Goal: Information Seeking & Learning: Learn about a topic

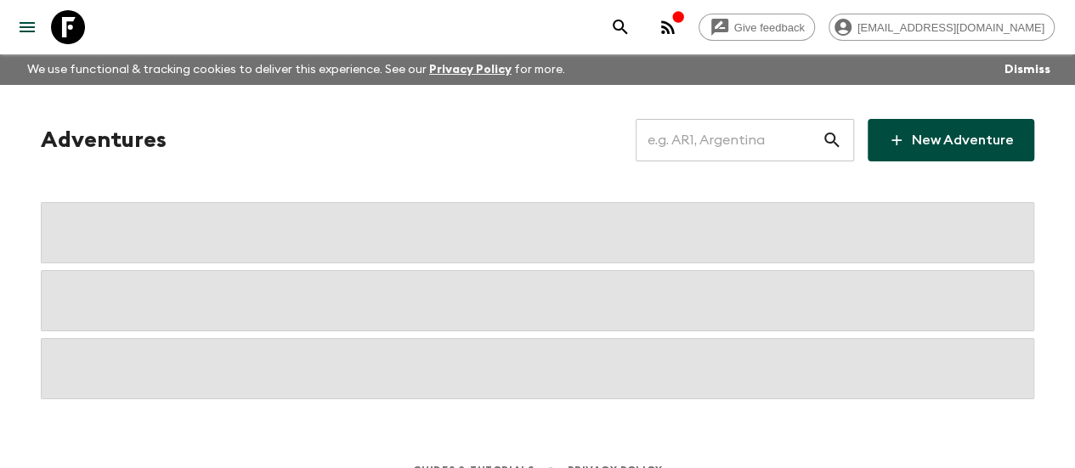
paste input "[GEOGRAPHIC_DATA]"
click at [717, 129] on input "text" at bounding box center [729, 140] width 186 height 48
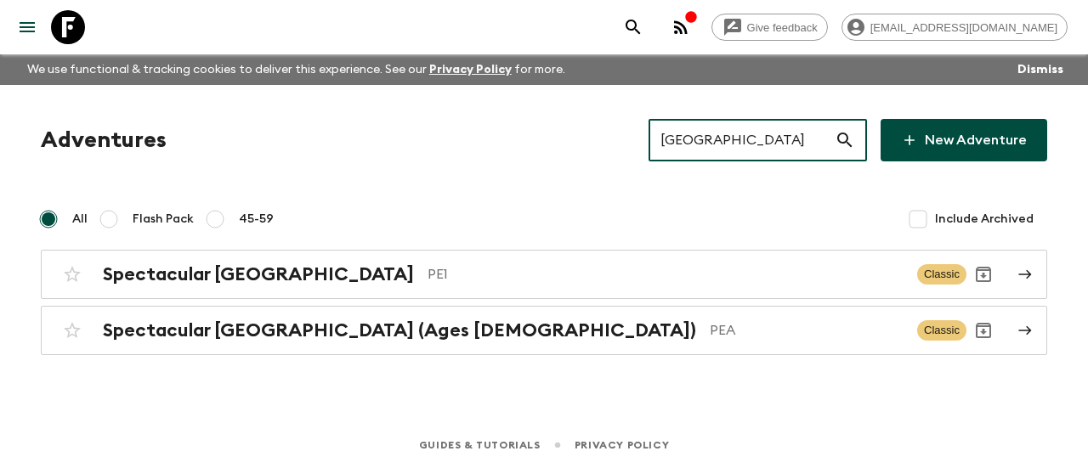
click at [741, 140] on input "[GEOGRAPHIC_DATA]" at bounding box center [741, 140] width 186 height 48
paste input "[GEOGRAPHIC_DATA]"
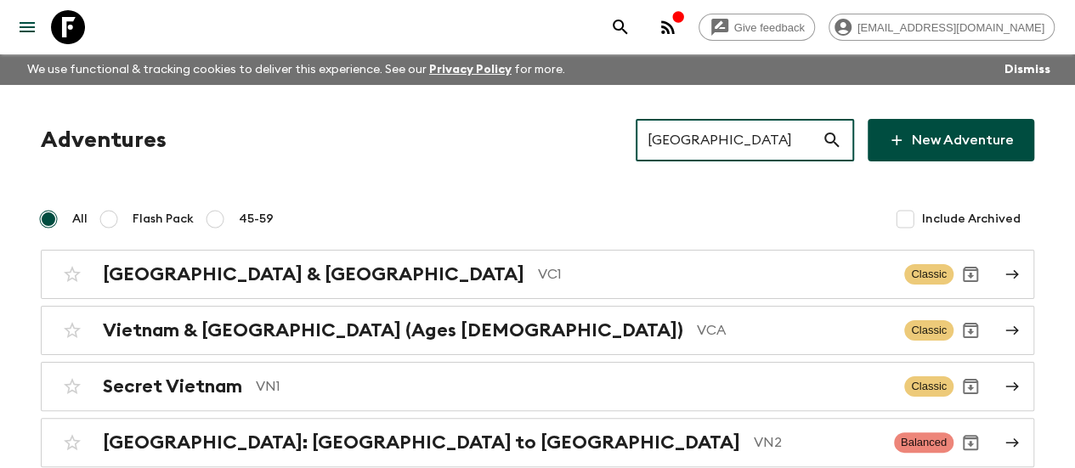
click at [710, 141] on input "[GEOGRAPHIC_DATA]" at bounding box center [729, 140] width 186 height 48
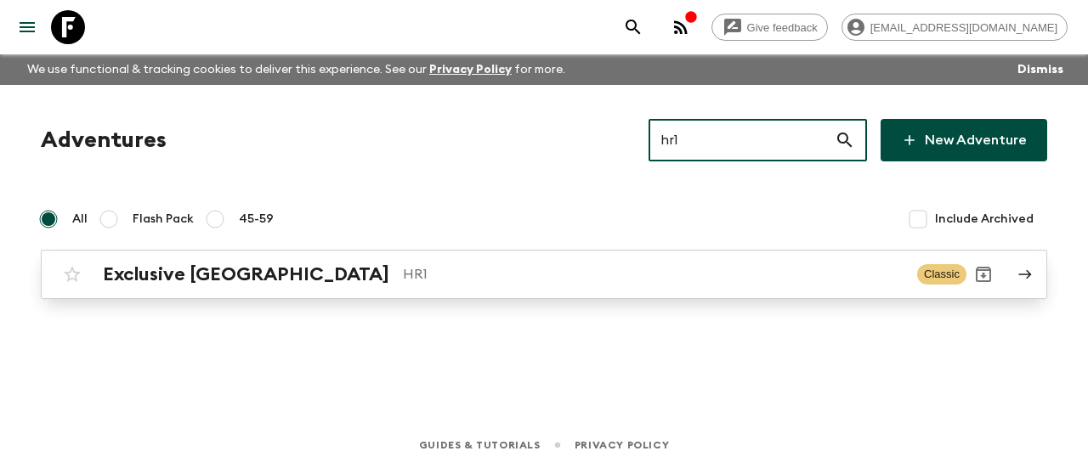
type input "hr1"
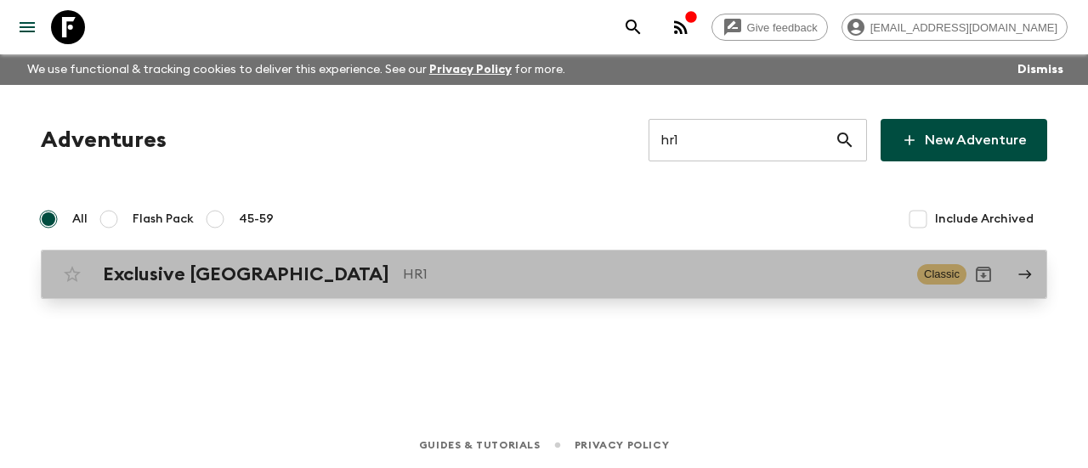
click at [320, 259] on div "Exclusive Croatia HR1 Classic" at bounding box center [510, 274] width 911 height 34
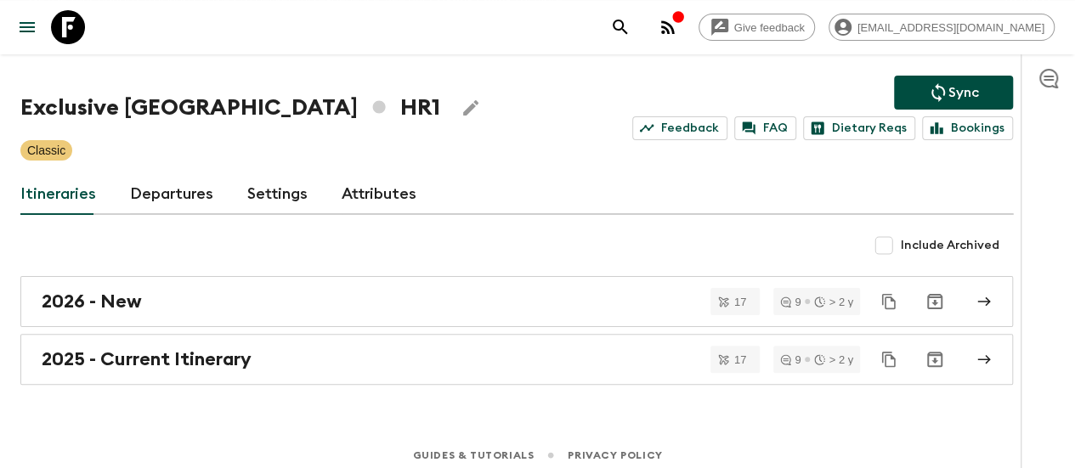
scroll to position [71, 0]
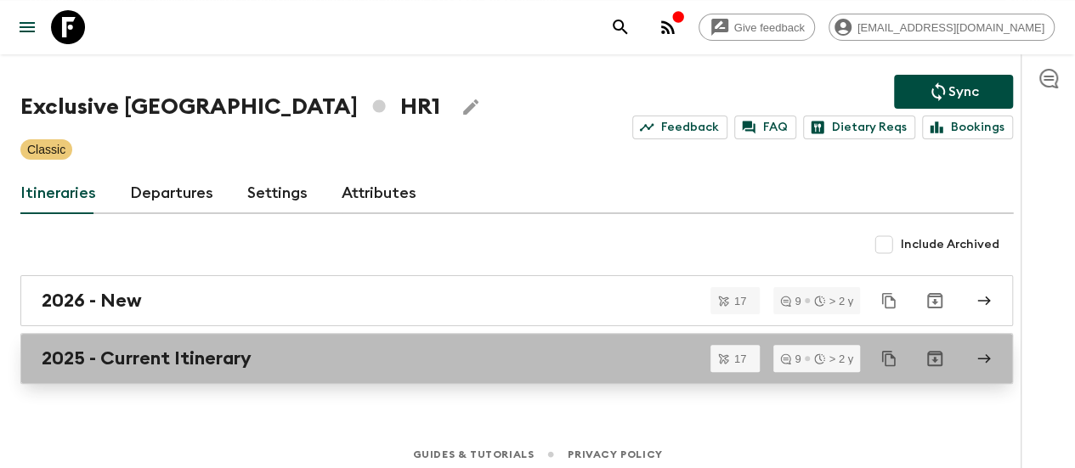
click at [188, 364] on h2 "2025 - Current Itinerary" at bounding box center [147, 359] width 210 height 22
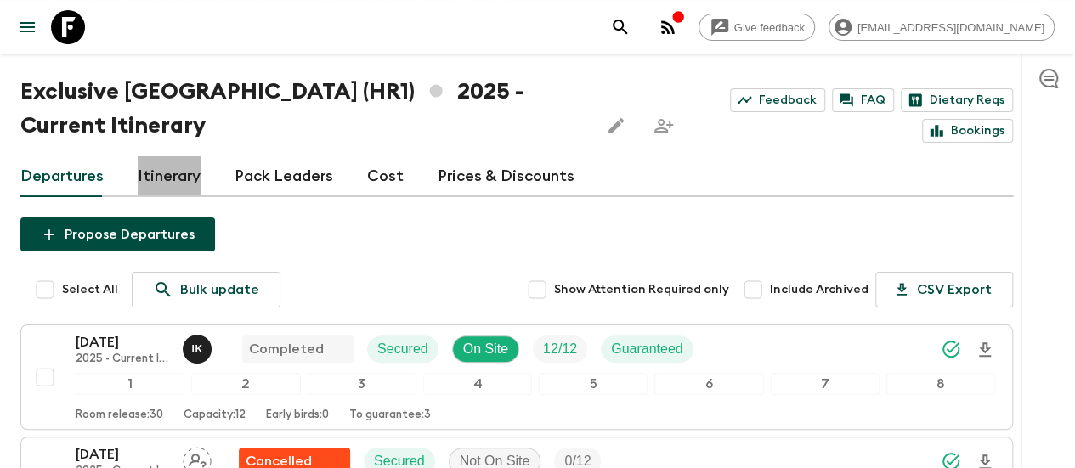
click at [195, 174] on link "Itinerary" at bounding box center [169, 176] width 63 height 41
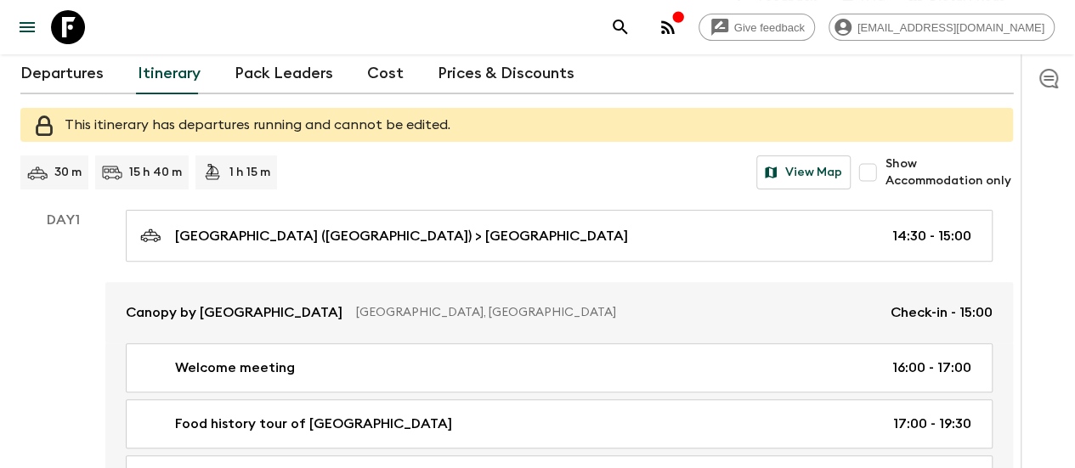
scroll to position [176, 0]
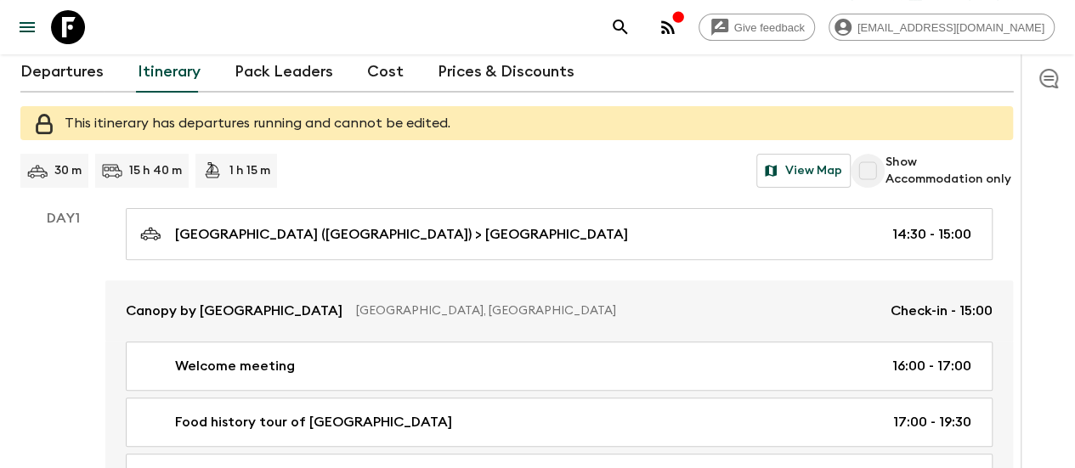
click at [885, 173] on input "Show Accommodation only" at bounding box center [868, 171] width 34 height 34
checkbox input "true"
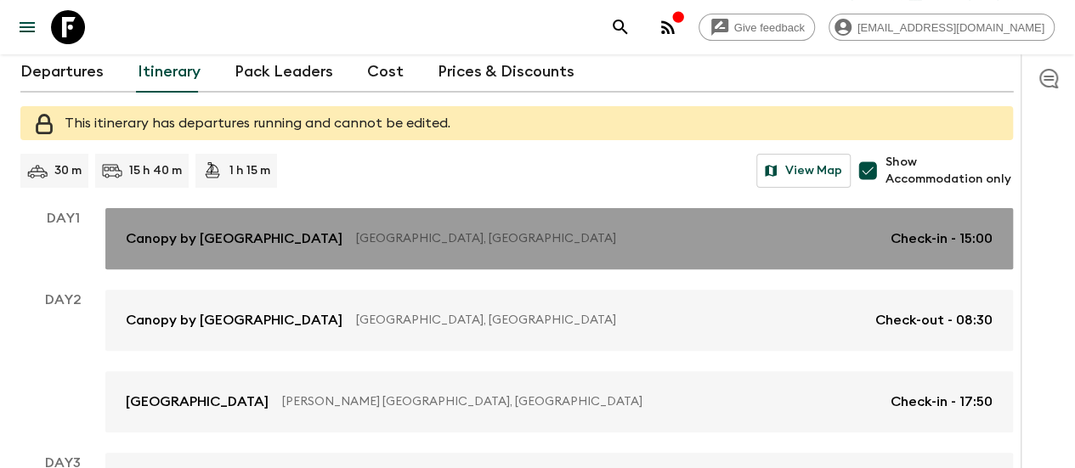
click at [342, 237] on p "Canopy by [GEOGRAPHIC_DATA]" at bounding box center [234, 239] width 217 height 20
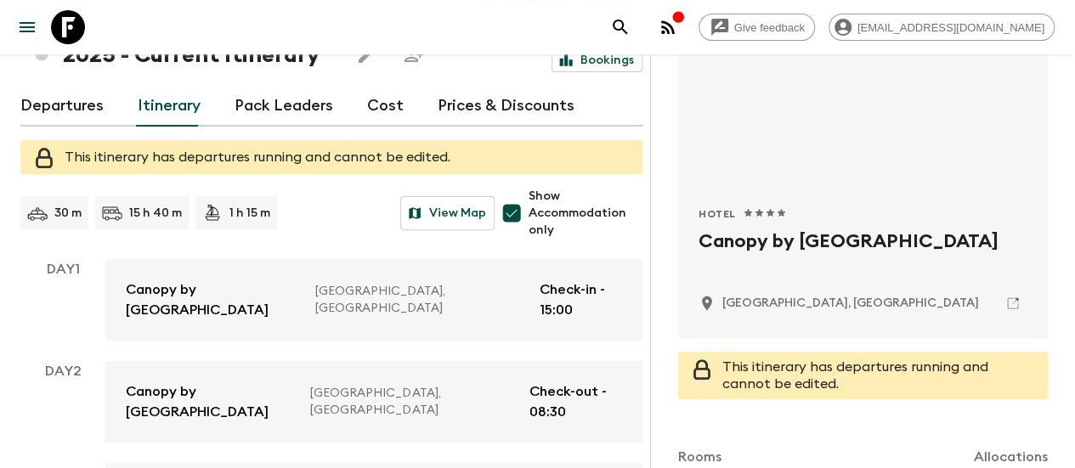
scroll to position [209, 0]
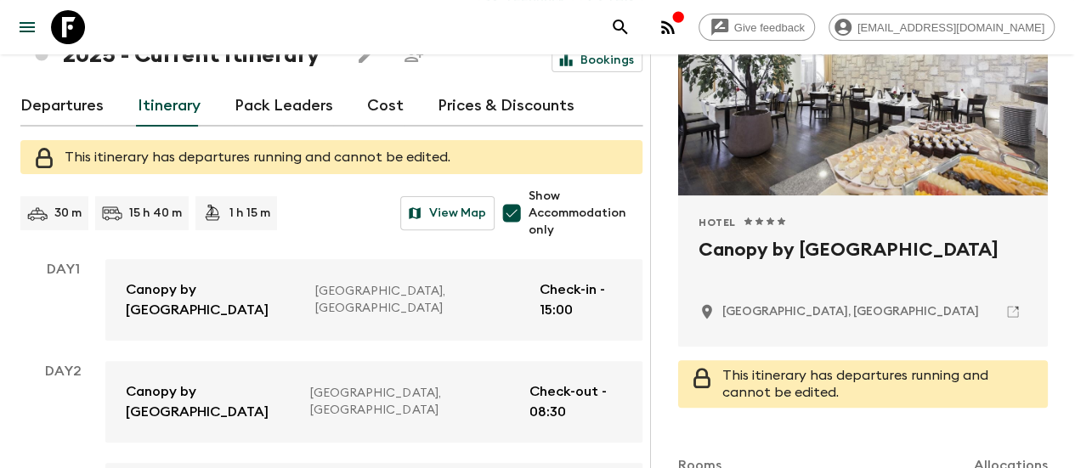
click at [736, 269] on h2 "Canopy by [GEOGRAPHIC_DATA]" at bounding box center [862, 263] width 329 height 54
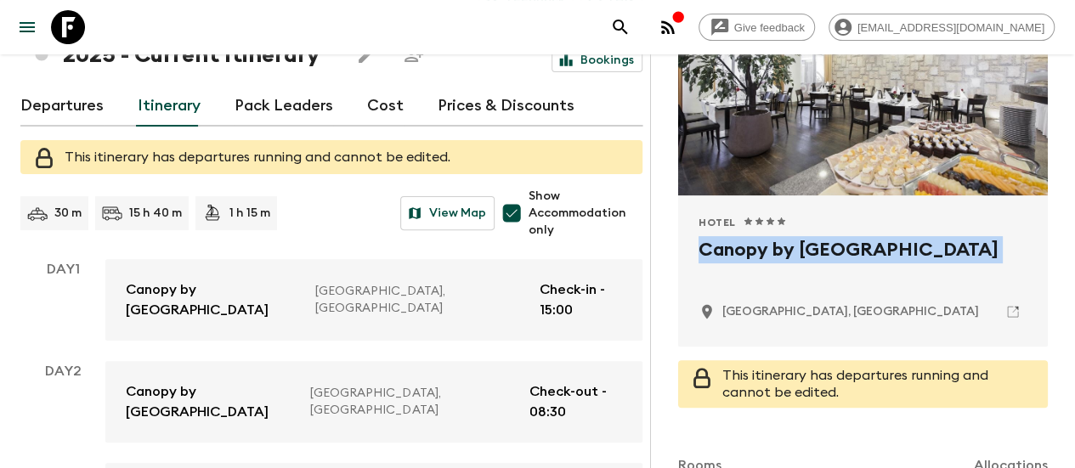
click at [736, 269] on h2 "Canopy by [GEOGRAPHIC_DATA]" at bounding box center [862, 263] width 329 height 54
copy div "Canopy by [GEOGRAPHIC_DATA]"
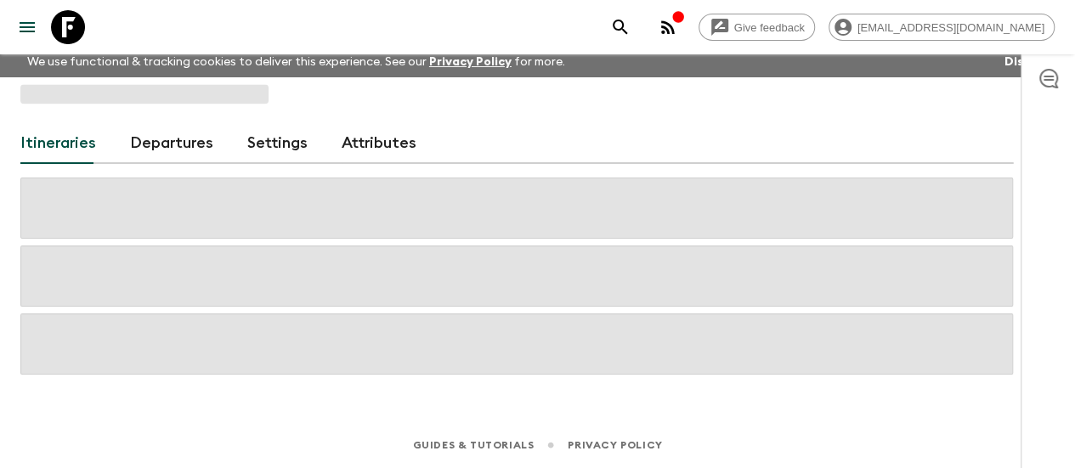
scroll to position [7, 0]
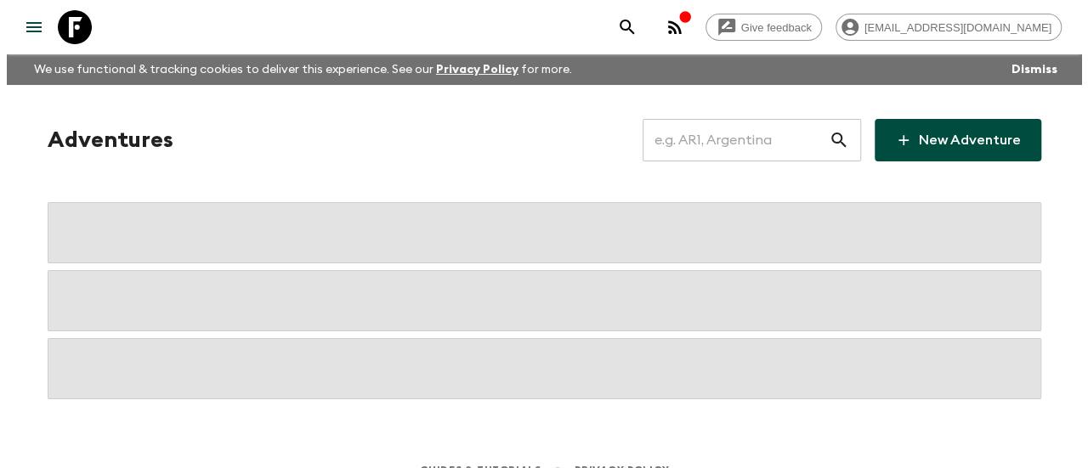
paste input "Norways"
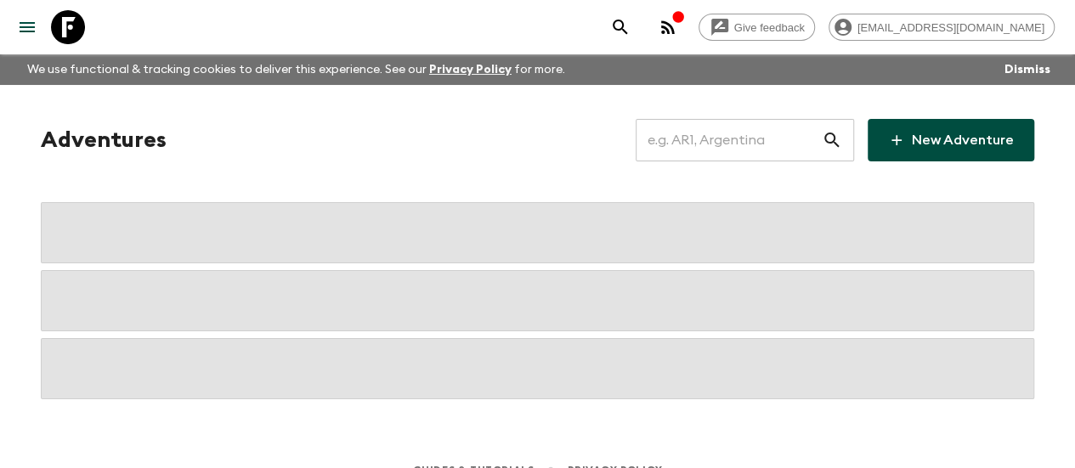
click at [681, 149] on input "text" at bounding box center [729, 140] width 186 height 48
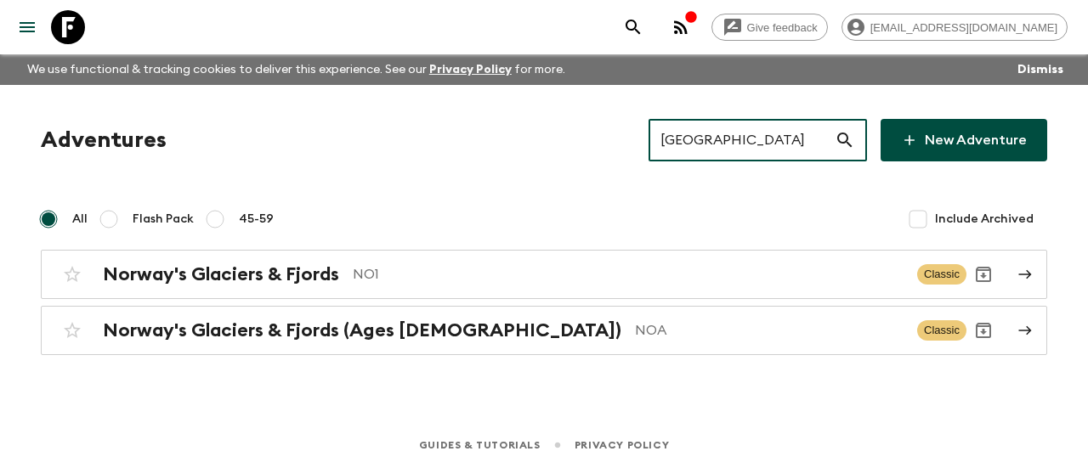
click at [745, 143] on input "[GEOGRAPHIC_DATA]" at bounding box center [741, 140] width 186 height 48
paste input "[GEOGRAPHIC_DATA]"
click at [745, 143] on input "[GEOGRAPHIC_DATA]" at bounding box center [741, 140] width 186 height 48
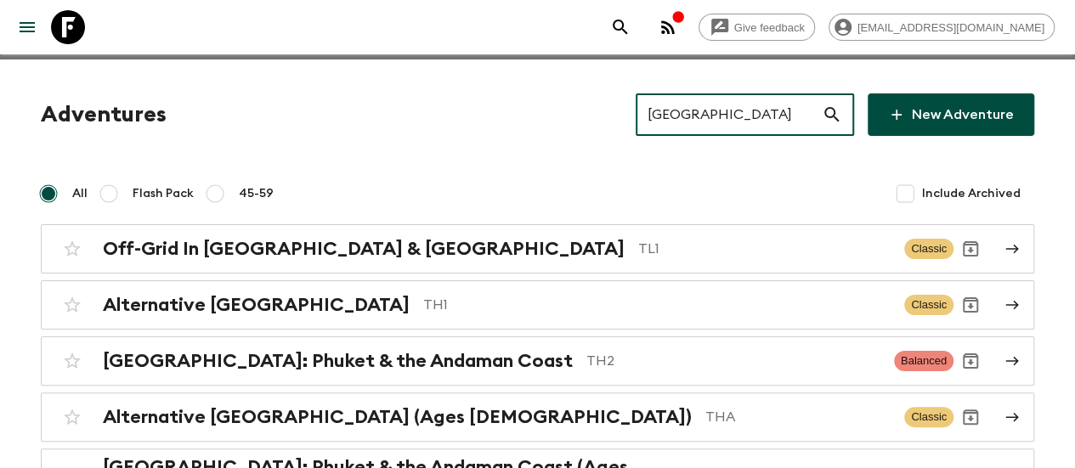
scroll to position [29, 0]
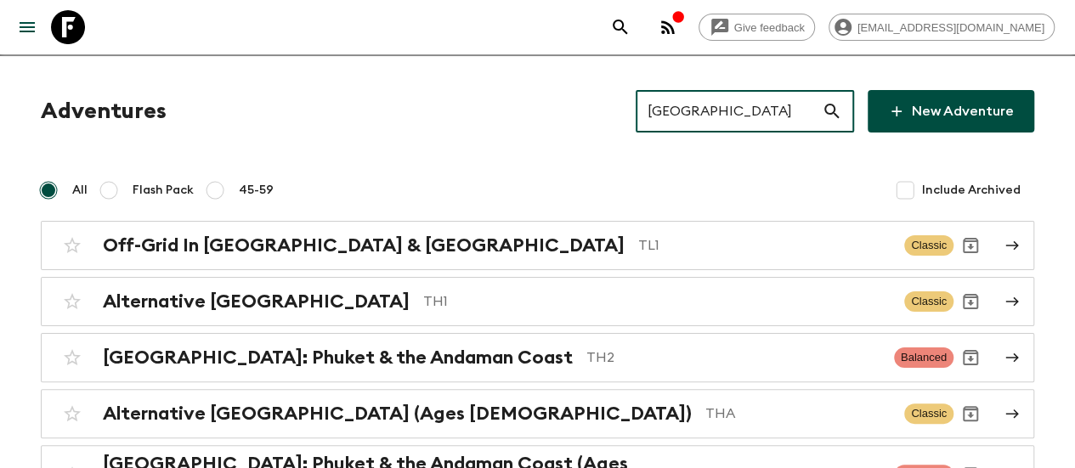
click at [678, 120] on input "[GEOGRAPHIC_DATA]" at bounding box center [729, 112] width 186 height 48
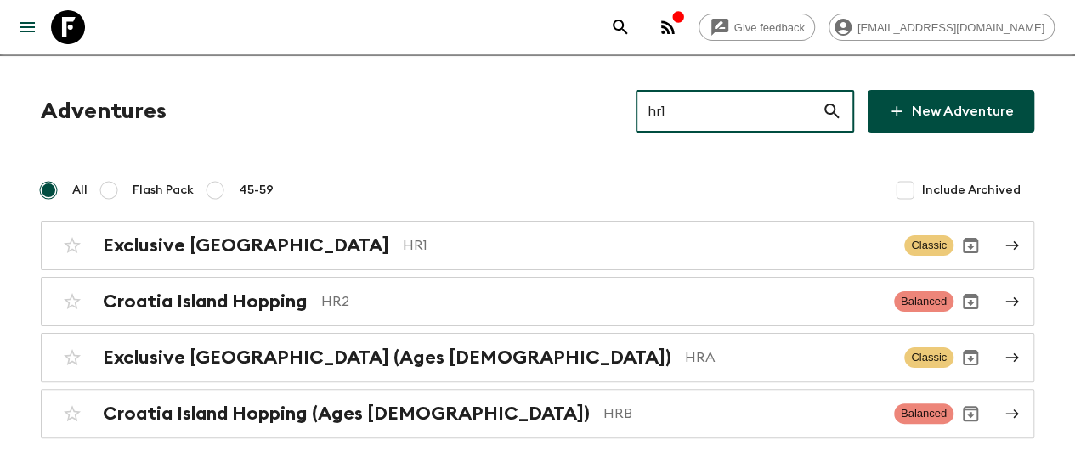
scroll to position [0, 0]
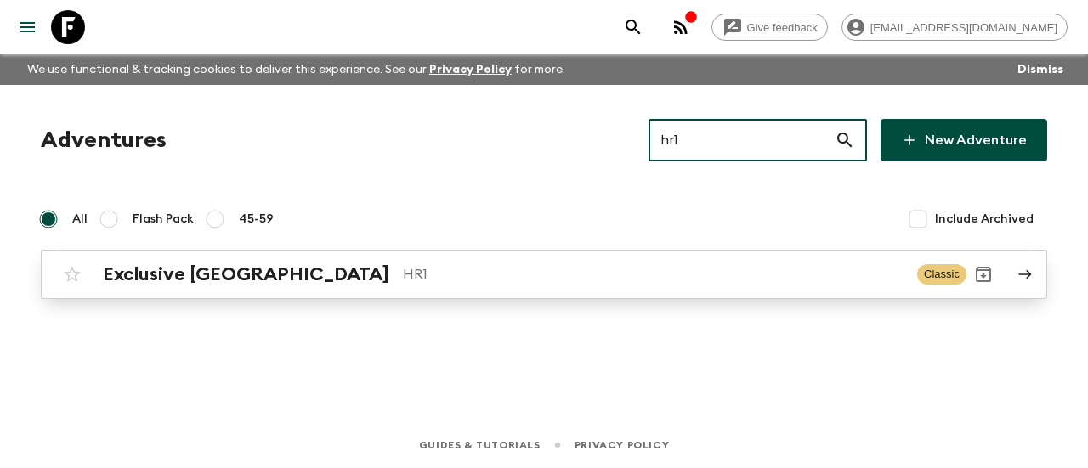
type input "hr1"
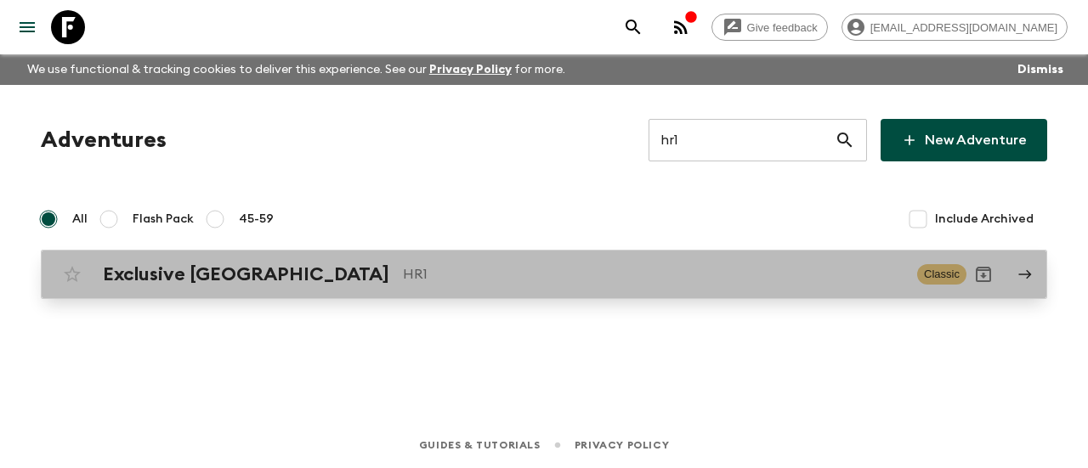
click at [403, 282] on p "HR1" at bounding box center [653, 274] width 500 height 20
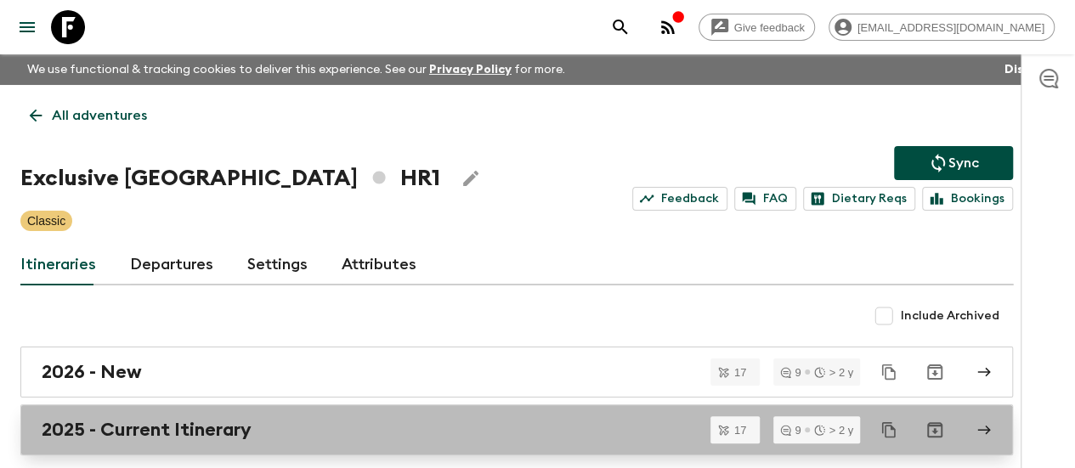
click at [201, 429] on h2 "2025 - Current Itinerary" at bounding box center [147, 430] width 210 height 22
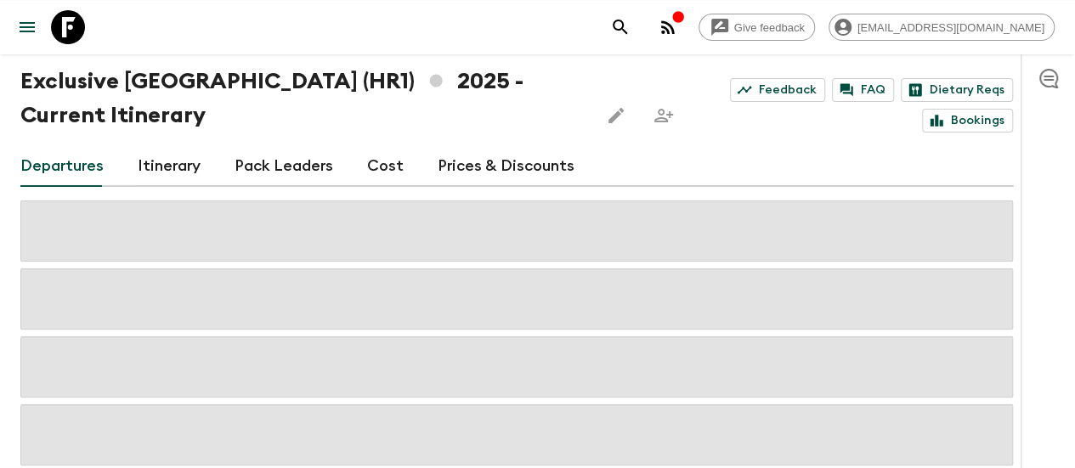
scroll to position [82, 0]
click at [201, 166] on link "Itinerary" at bounding box center [169, 165] width 63 height 41
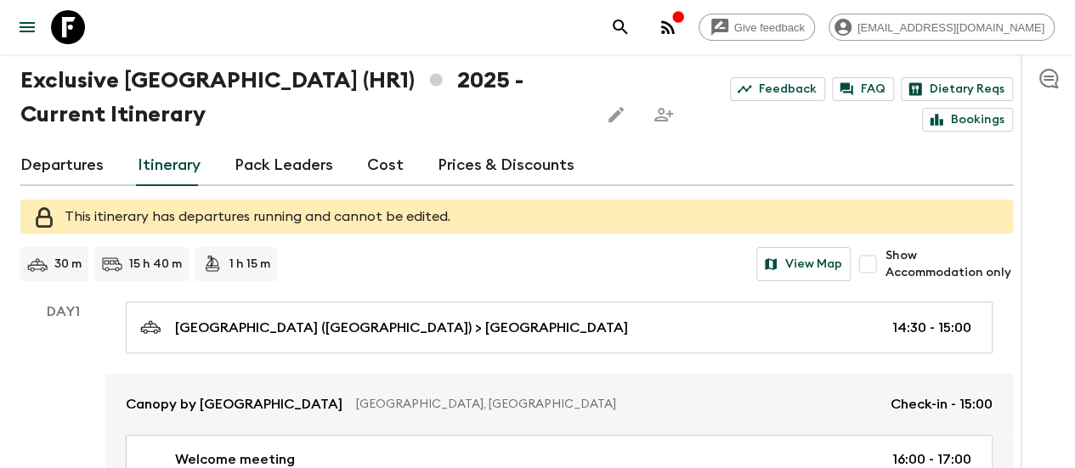
click at [919, 263] on span "Show Accommodation only" at bounding box center [949, 264] width 128 height 34
click at [885, 263] on input "Show Accommodation only" at bounding box center [868, 264] width 34 height 34
checkbox input "true"
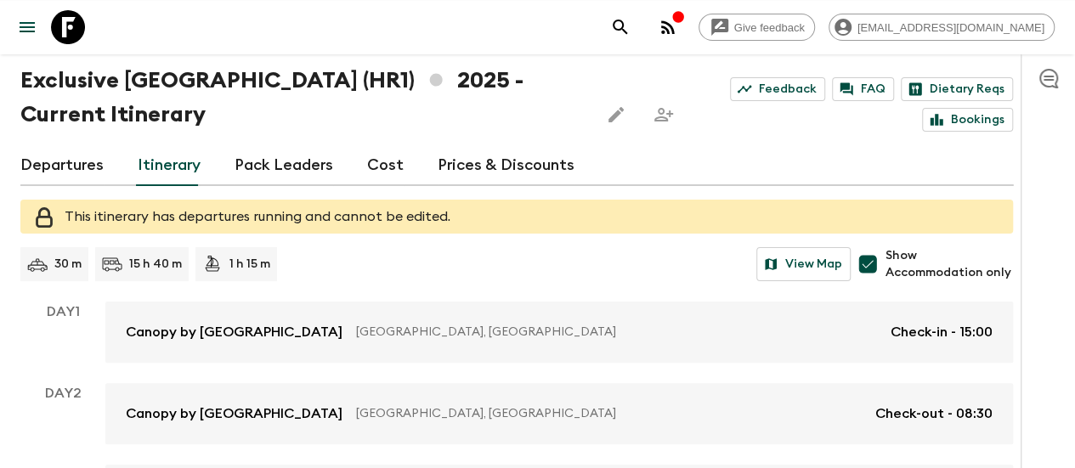
scroll to position [885, 0]
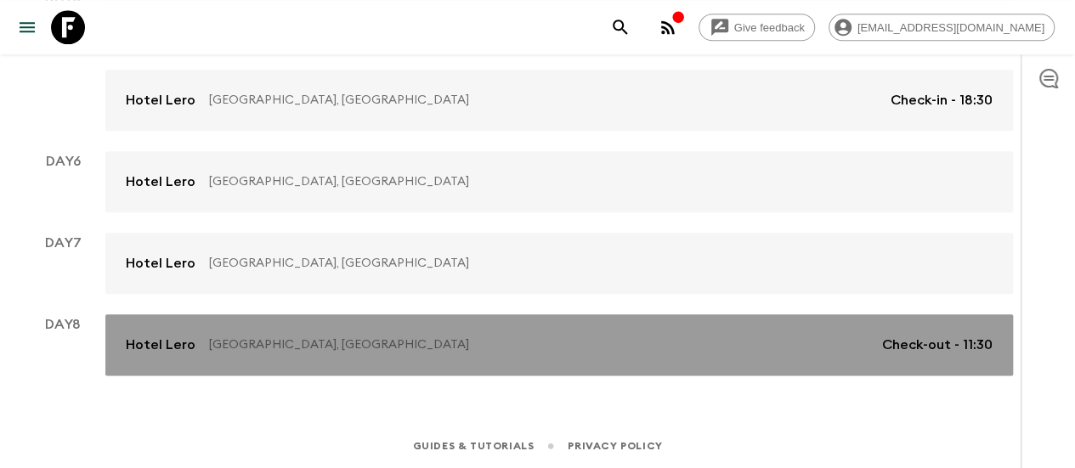
click at [820, 343] on p "[GEOGRAPHIC_DATA], [GEOGRAPHIC_DATA]" at bounding box center [538, 344] width 659 height 17
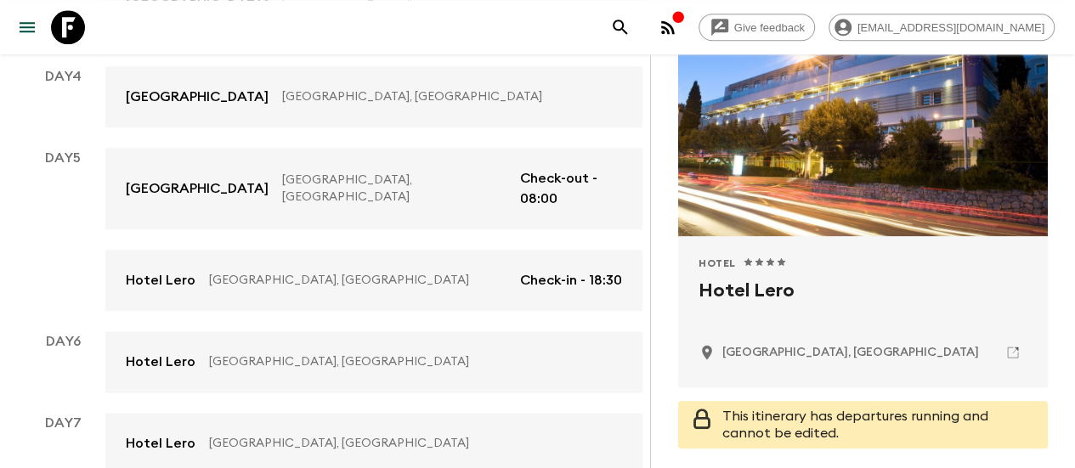
scroll to position [877, 0]
click at [768, 300] on h2 "Hotel Lero" at bounding box center [862, 304] width 329 height 54
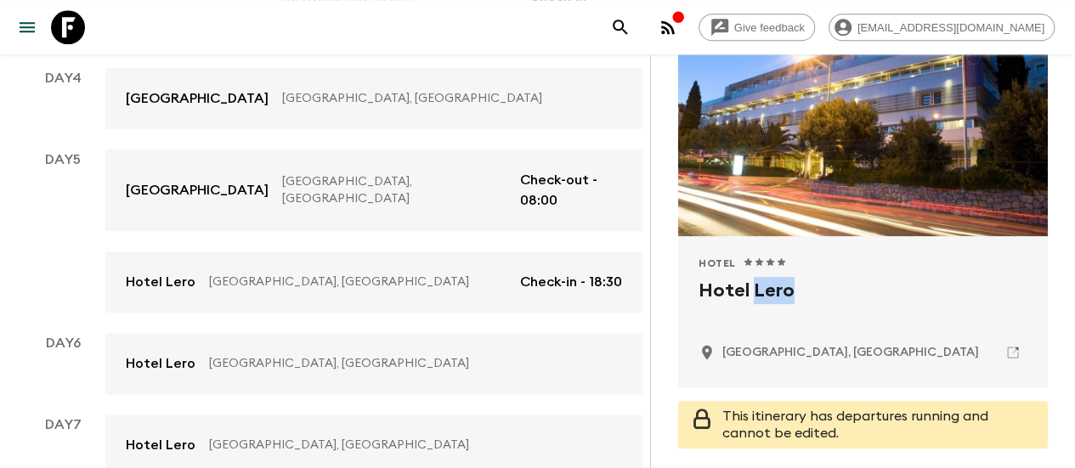
click at [768, 300] on h2 "Hotel Lero" at bounding box center [862, 304] width 329 height 54
copy div "Hotel Lero"
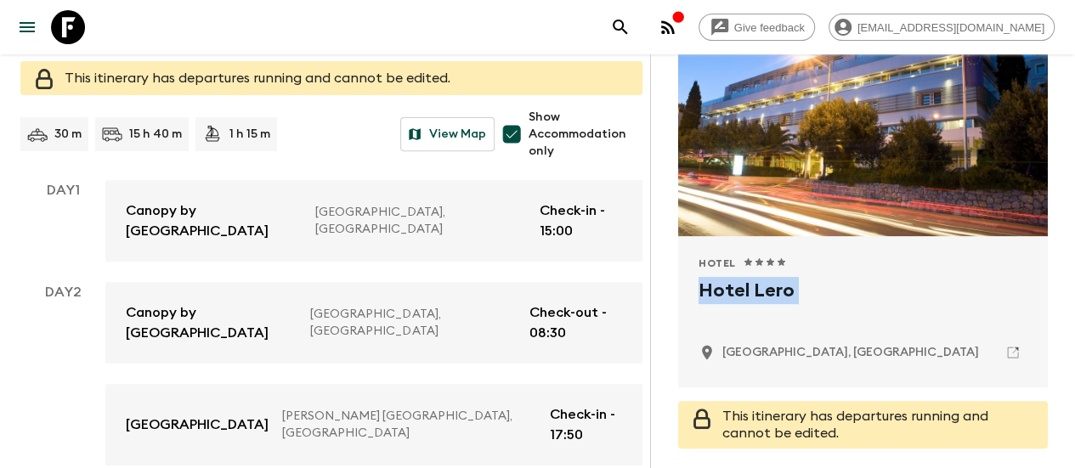
scroll to position [243, 0]
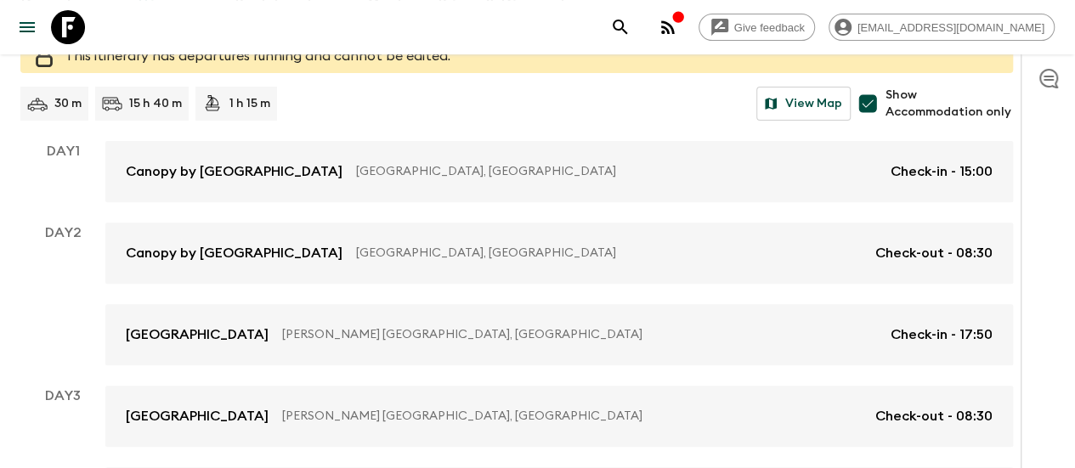
scroll to position [885, 0]
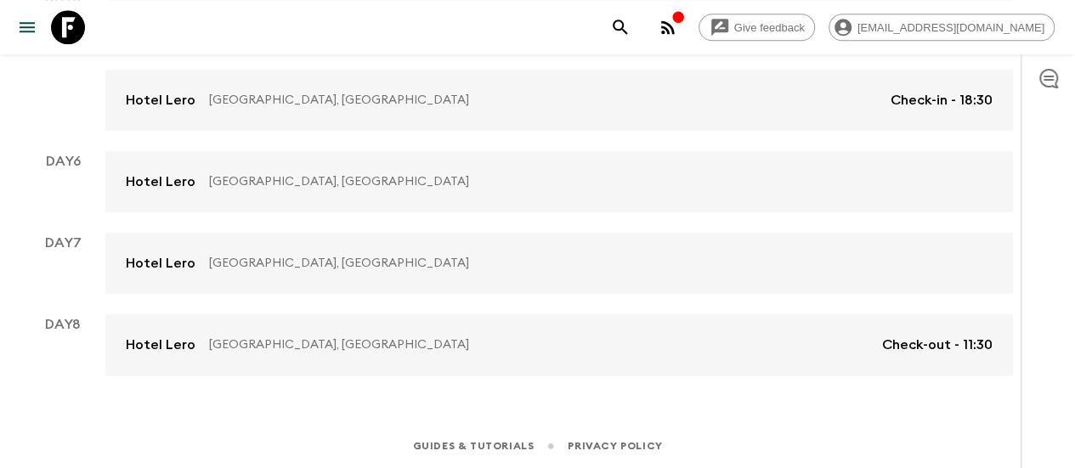
scroll to position [82, 0]
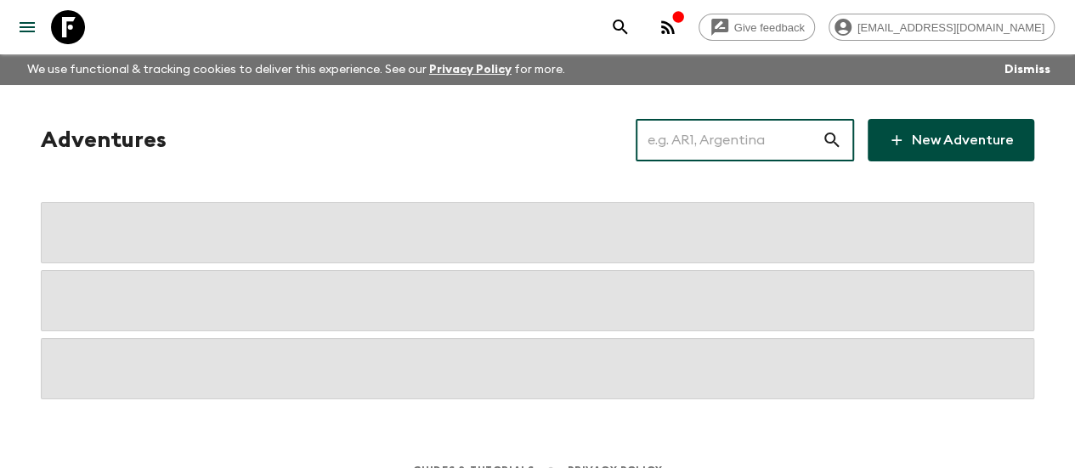
click at [676, 127] on input "text" at bounding box center [729, 140] width 186 height 48
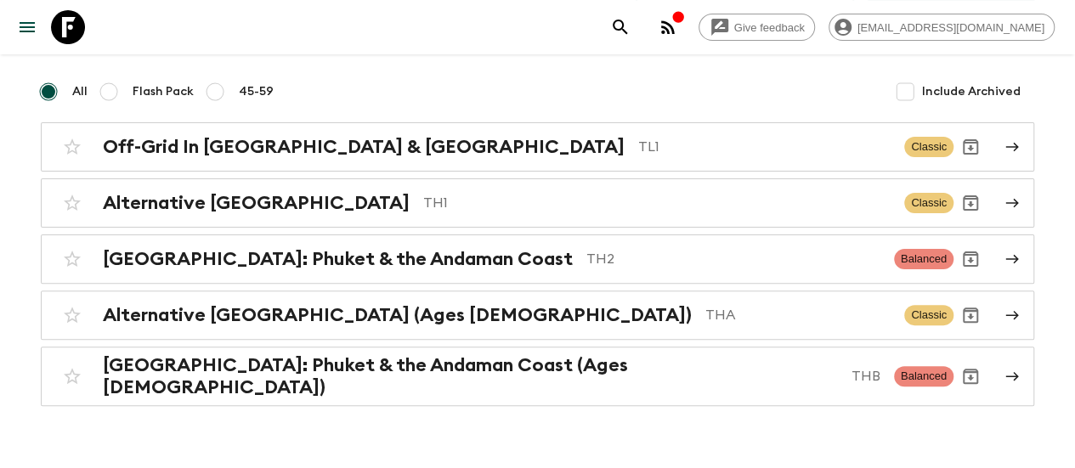
scroll to position [128, 0]
type input "[GEOGRAPHIC_DATA]"
